Goal: Transaction & Acquisition: Register for event/course

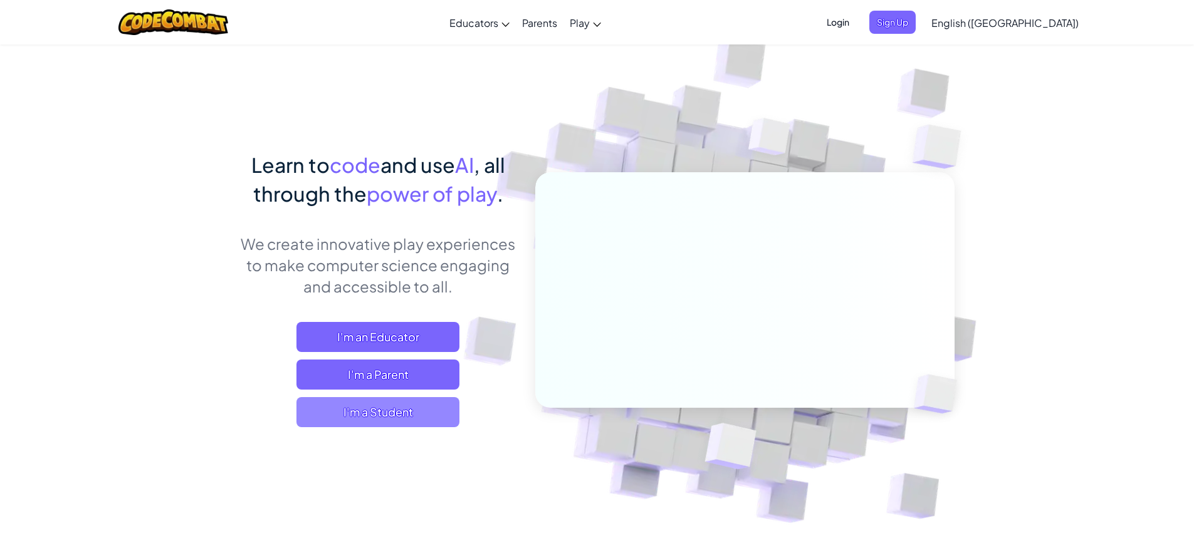
click at [387, 400] on span "I'm a Student" at bounding box center [377, 412] width 163 height 30
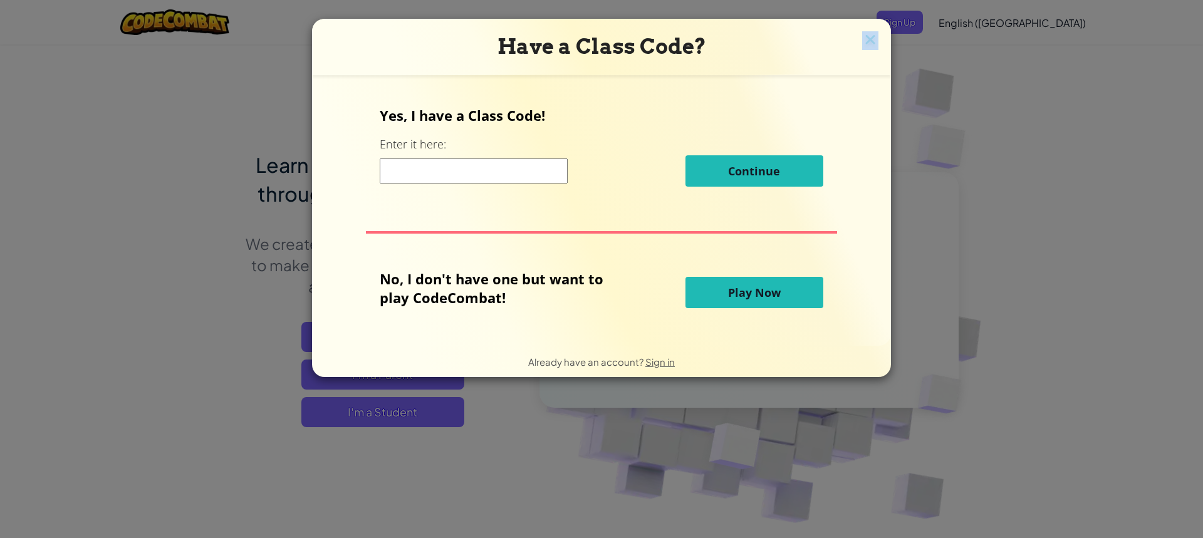
drag, startPoint x: 859, startPoint y: 60, endPoint x: 860, endPoint y: 48, distance: 12.0
click at [860, 48] on div "Have a Class Code? Yes, I have a Class Code! Enter it here: Continue No, I don'…" at bounding box center [601, 198] width 579 height 358
click at [862, 48] on img at bounding box center [870, 40] width 16 height 19
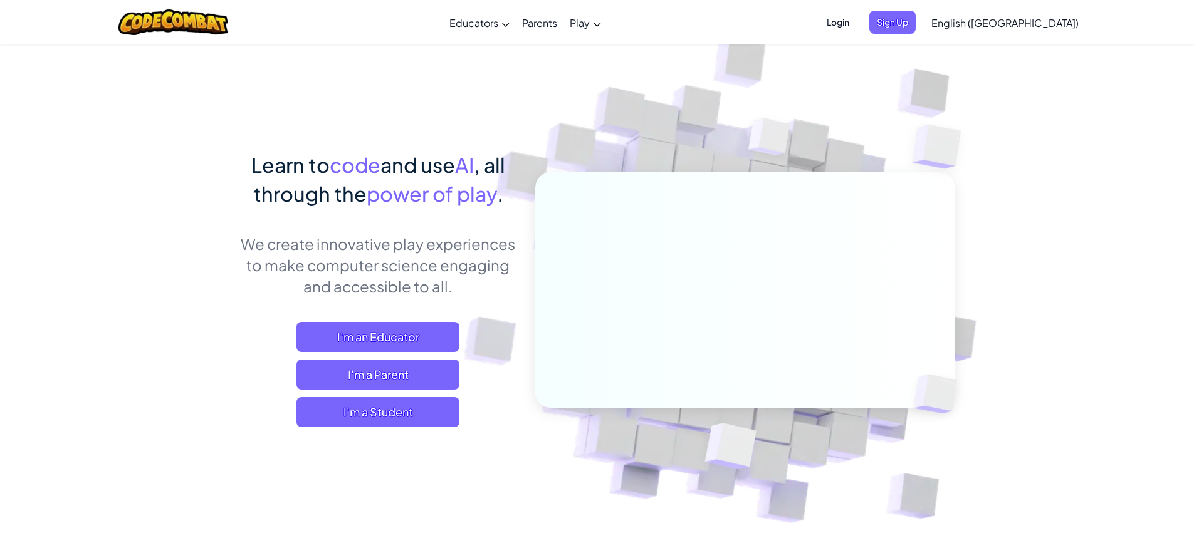
click at [857, 25] on span "Login" at bounding box center [838, 22] width 38 height 23
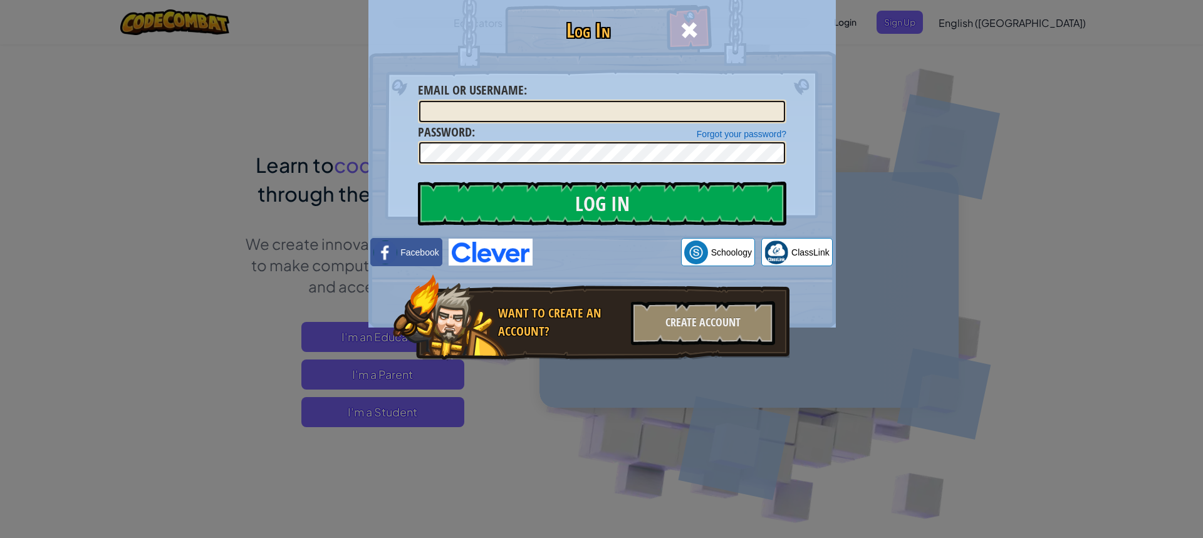
drag, startPoint x: 301, startPoint y: 20, endPoint x: 917, endPoint y: -108, distance: 629.8
